Goal: Task Accomplishment & Management: Manage account settings

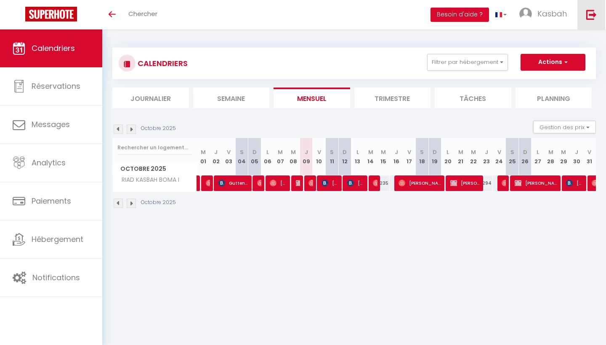
click at [590, 22] on link at bounding box center [591, 14] width 28 height 29
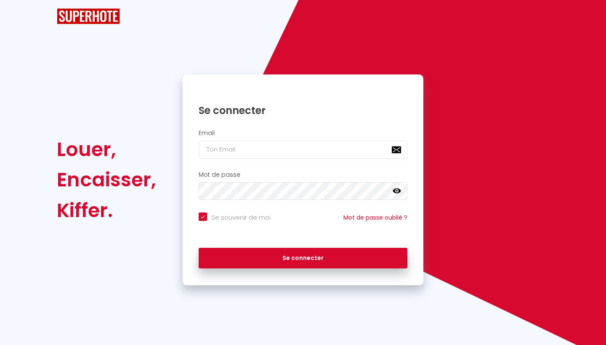
checkbox input "true"
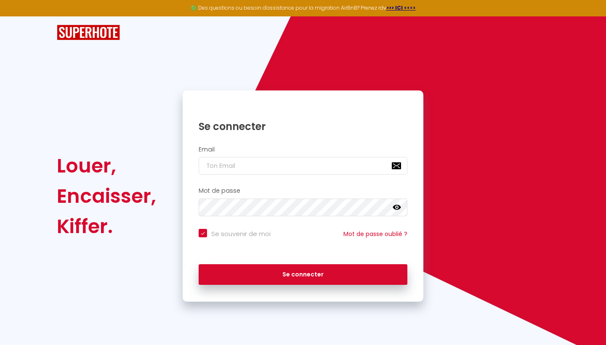
type input "n"
checkbox input "true"
type input "nf"
checkbox input "true"
type input "nfo"
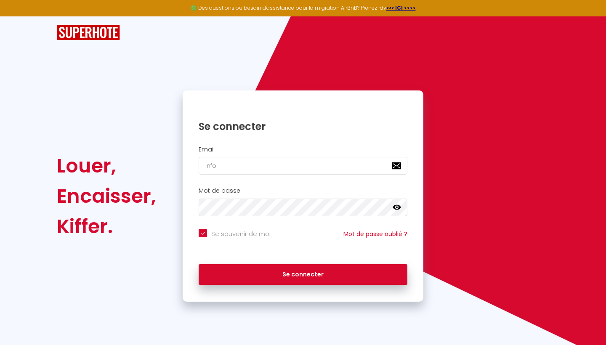
checkbox input "true"
type input "nf"
checkbox input "true"
type input "n"
checkbox input "true"
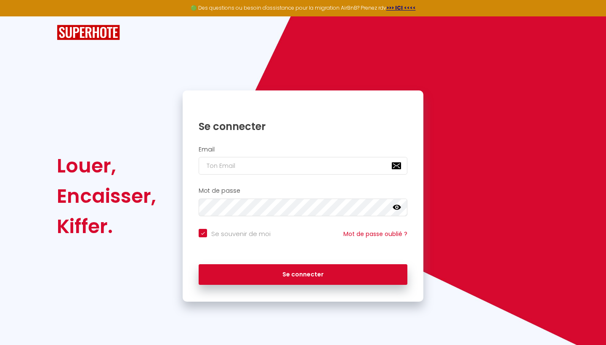
checkbox input "true"
type input "i"
checkbox input "true"
type input "in"
checkbox input "true"
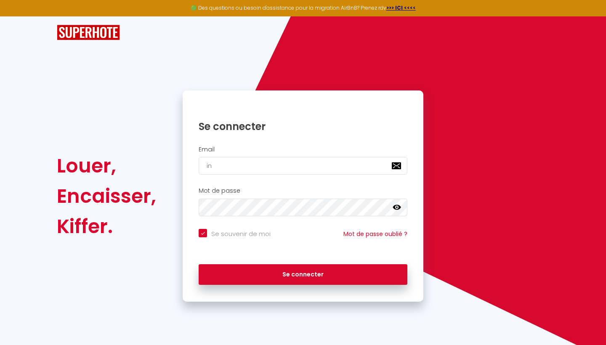
type input "inf"
checkbox input "true"
type input "info"
checkbox input "true"
type input "info@casaboma.com"
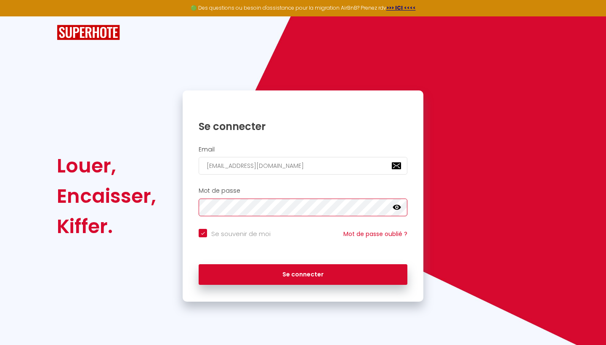
click at [303, 273] on button "Se connecter" at bounding box center [303, 274] width 209 height 21
checkbox input "true"
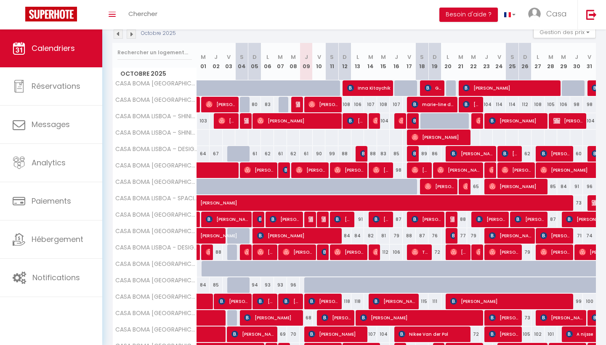
scroll to position [117, 0]
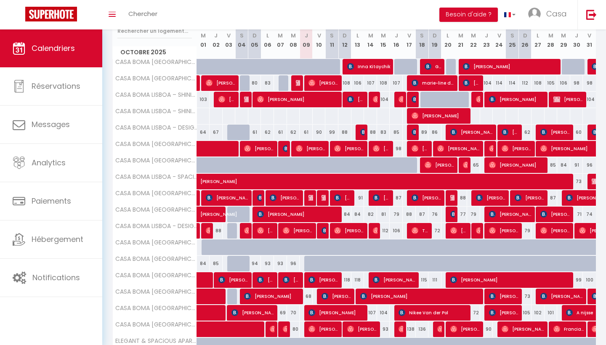
click at [347, 313] on span "Bernadette Hennequin" at bounding box center [336, 313] width 56 height 16
select select "OK"
select select "KO"
select select "0"
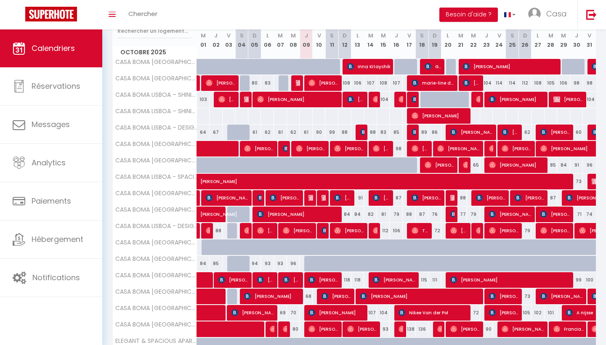
select select "1"
select select
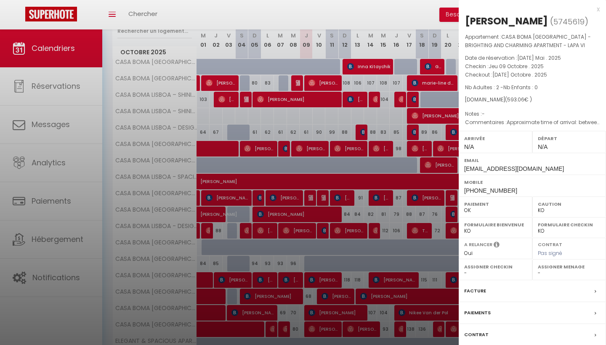
click at [598, 9] on div "x" at bounding box center [528, 9] width 141 height 10
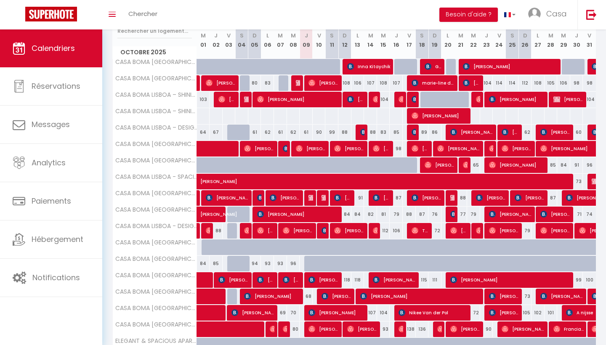
click at [323, 233] on img at bounding box center [324, 230] width 7 height 7
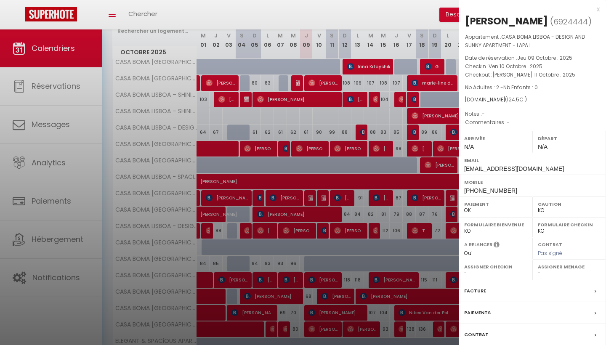
click at [598, 8] on div "x" at bounding box center [528, 9] width 141 height 10
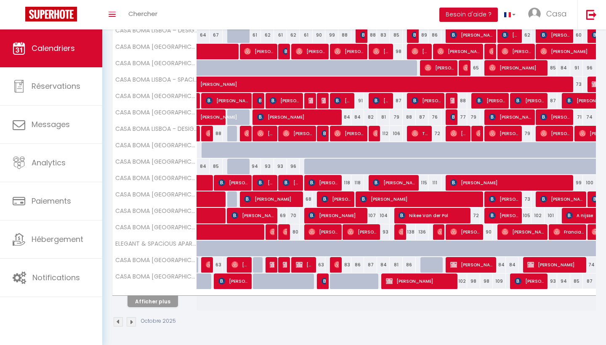
scroll to position [213, 0]
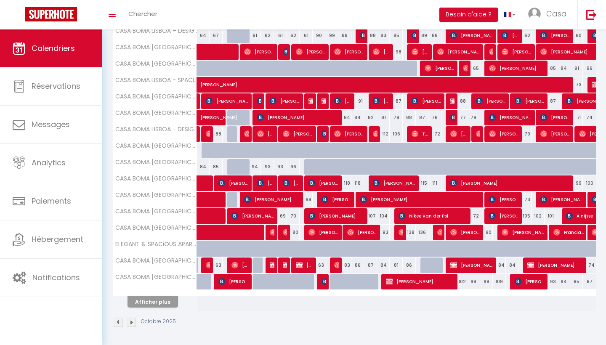
click at [171, 303] on button "Afficher plus" at bounding box center [152, 301] width 50 height 11
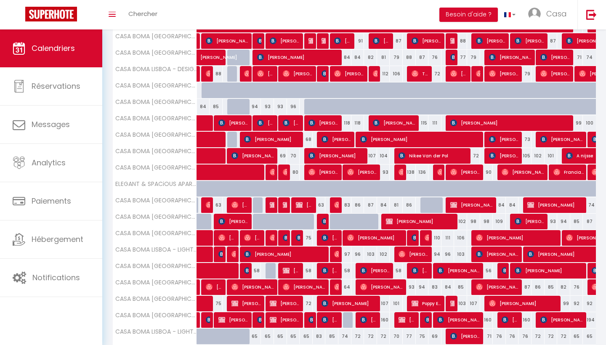
scroll to position [278, 0]
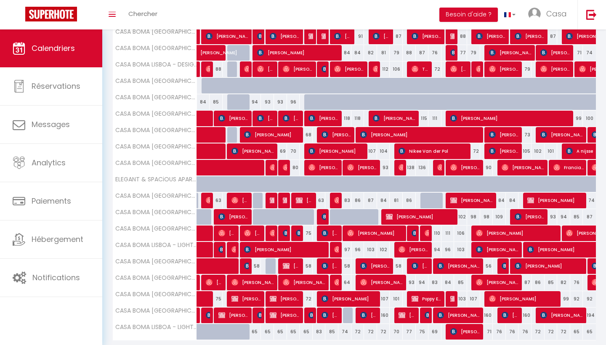
click at [329, 233] on span "Gonçalo Raposo" at bounding box center [329, 233] width 17 height 16
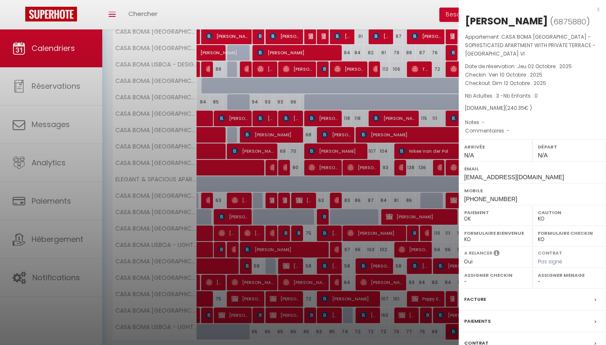
click at [596, 9] on div "x" at bounding box center [528, 9] width 141 height 10
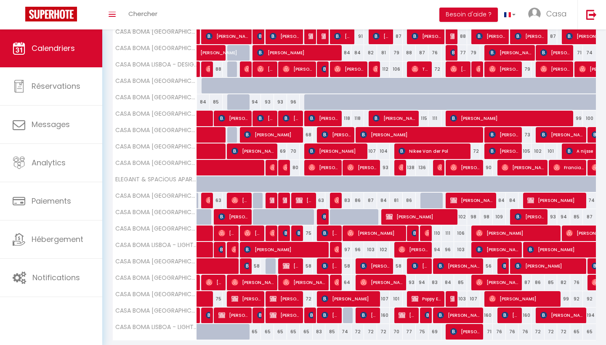
click at [297, 233] on img at bounding box center [299, 233] width 7 height 7
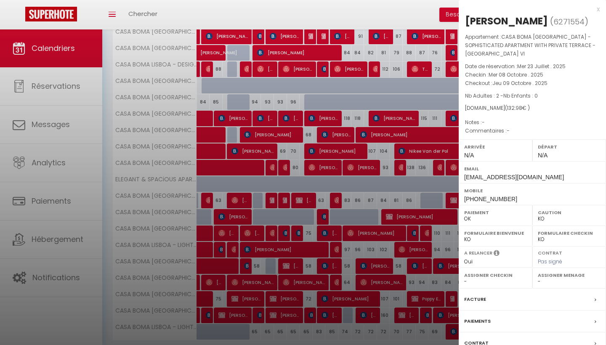
click at [596, 10] on div "x" at bounding box center [528, 9] width 141 height 10
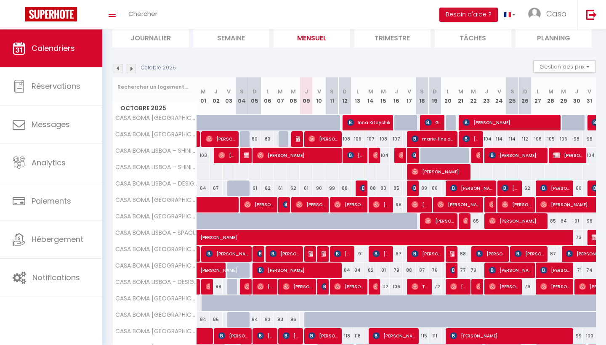
scroll to position [0, 0]
